Goal: Task Accomplishment & Management: Use online tool/utility

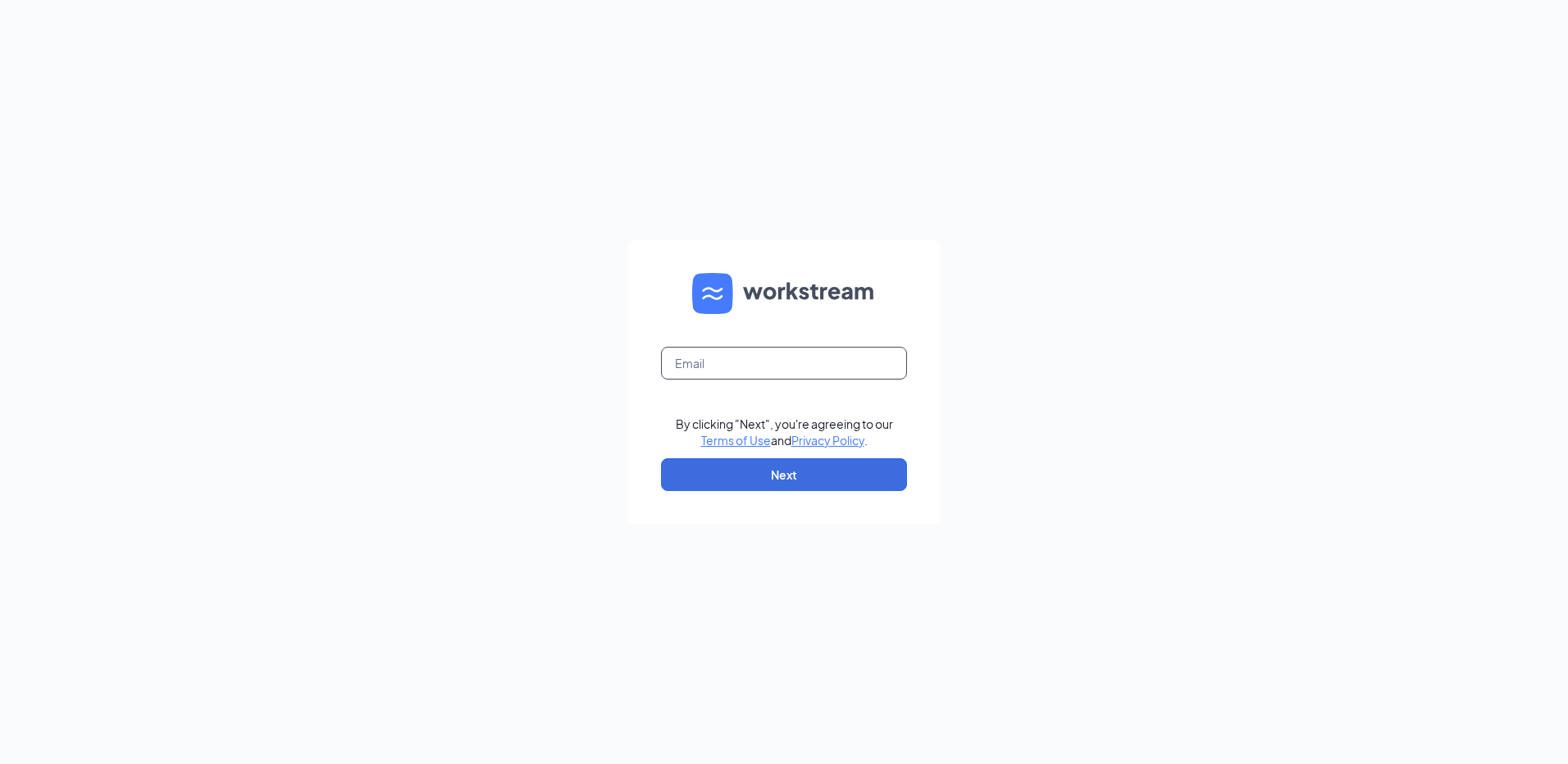
click at [815, 362] on input "text" at bounding box center [784, 363] width 246 height 33
type input "[EMAIL_ADDRESS][DOMAIN_NAME]"
click at [802, 474] on button "Next" at bounding box center [784, 474] width 246 height 33
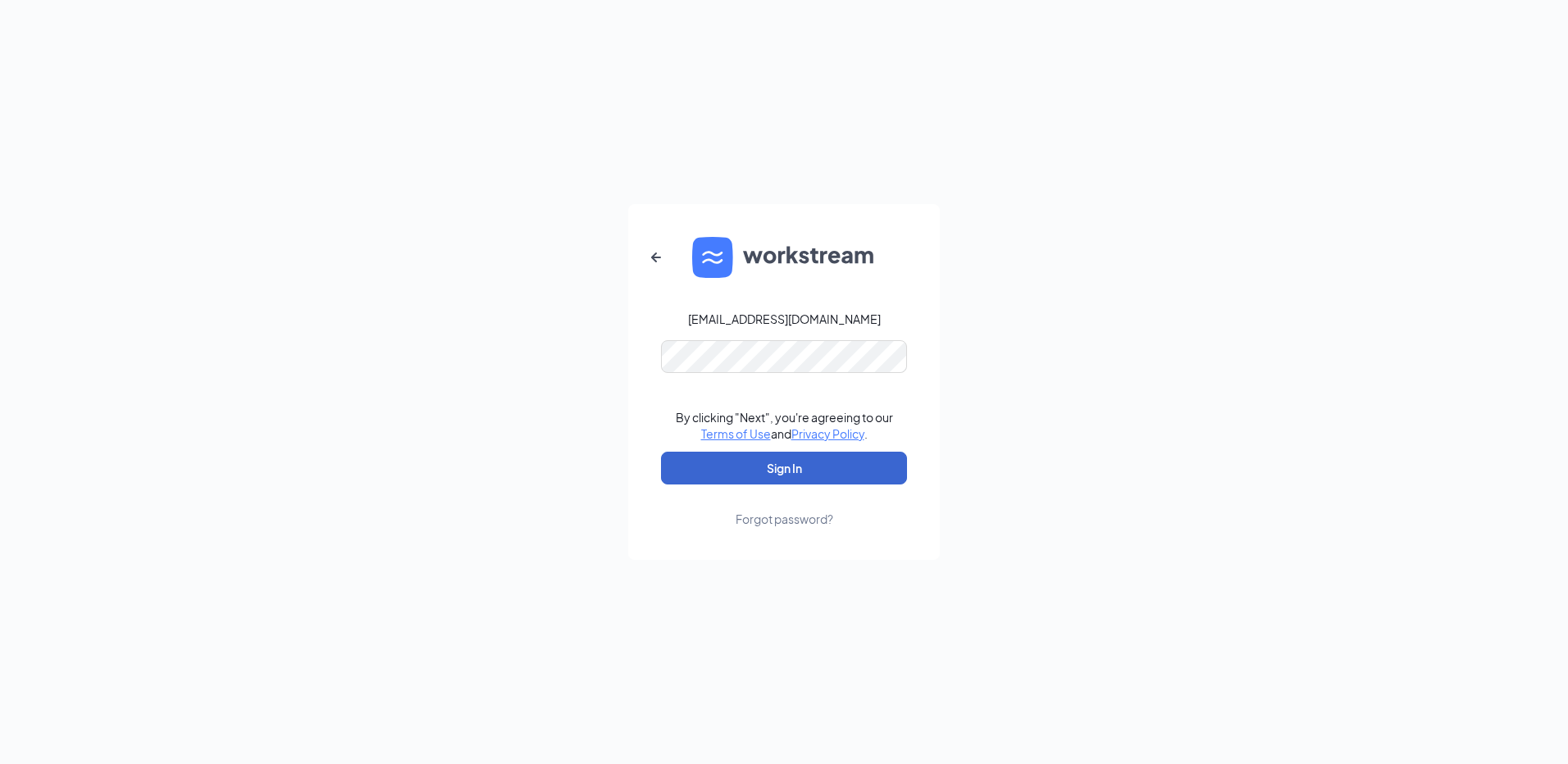
click at [802, 473] on button "Sign In" at bounding box center [784, 467] width 246 height 33
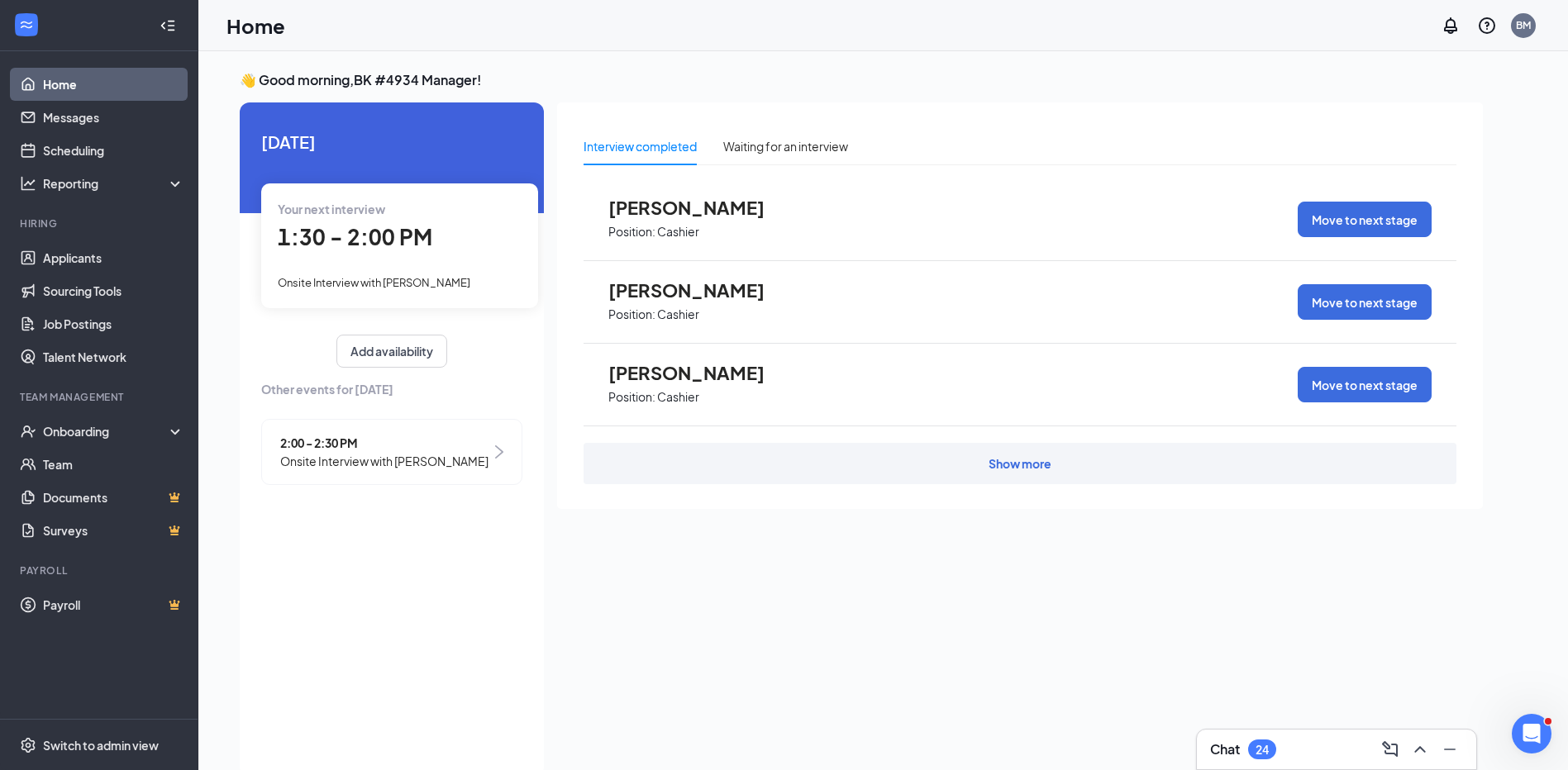
click at [973, 473] on div "Show more" at bounding box center [1019, 464] width 873 height 42
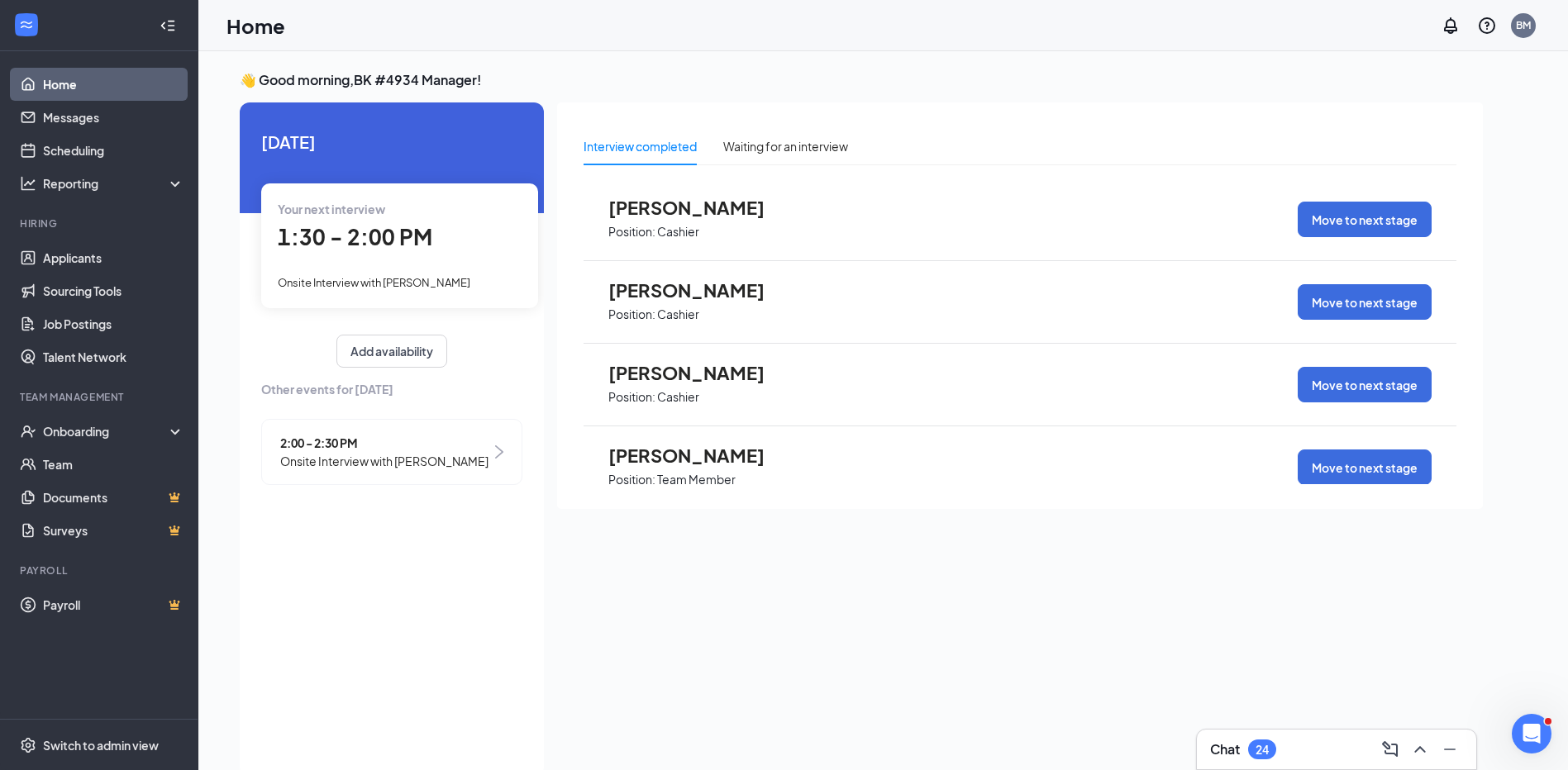
click at [696, 467] on span "Position: Team Member" at bounding box center [699, 478] width 182 height 25
